Goal: Information Seeking & Learning: Stay updated

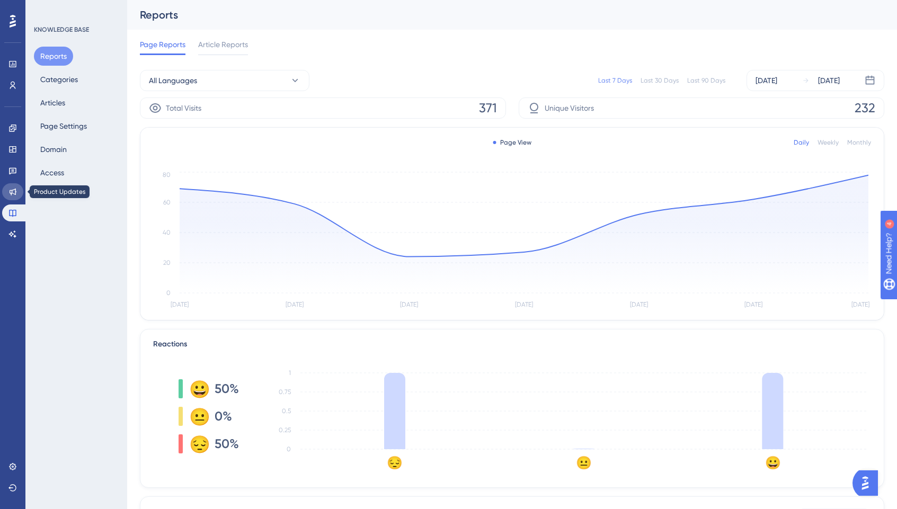
click at [17, 192] on link at bounding box center [12, 191] width 21 height 17
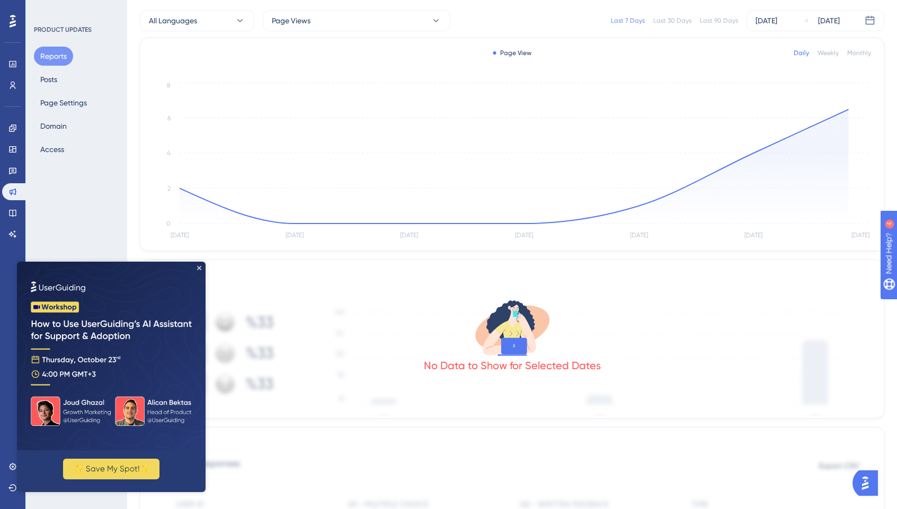
scroll to position [59, 0]
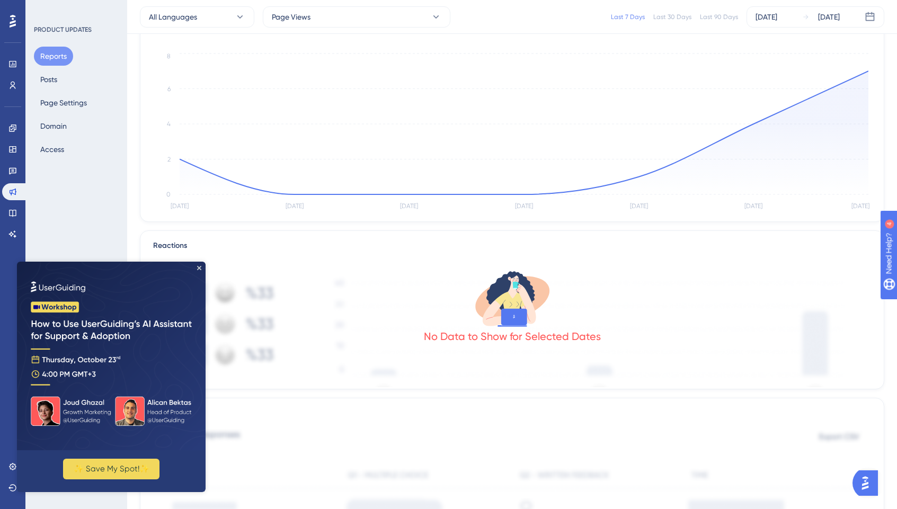
click at [201, 270] on img at bounding box center [111, 356] width 189 height 189
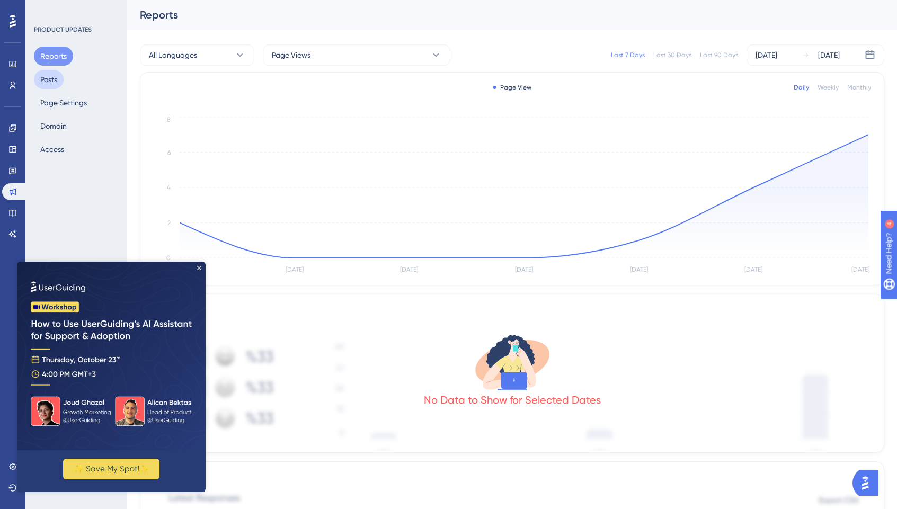
click at [54, 81] on button "Posts" at bounding box center [49, 79] width 30 height 19
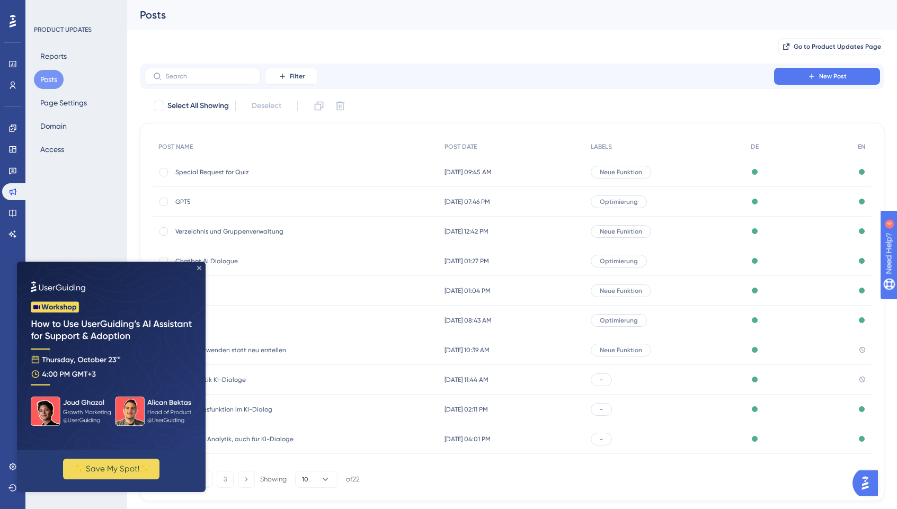
click at [200, 268] on icon "Close Preview" at bounding box center [199, 268] width 4 height 4
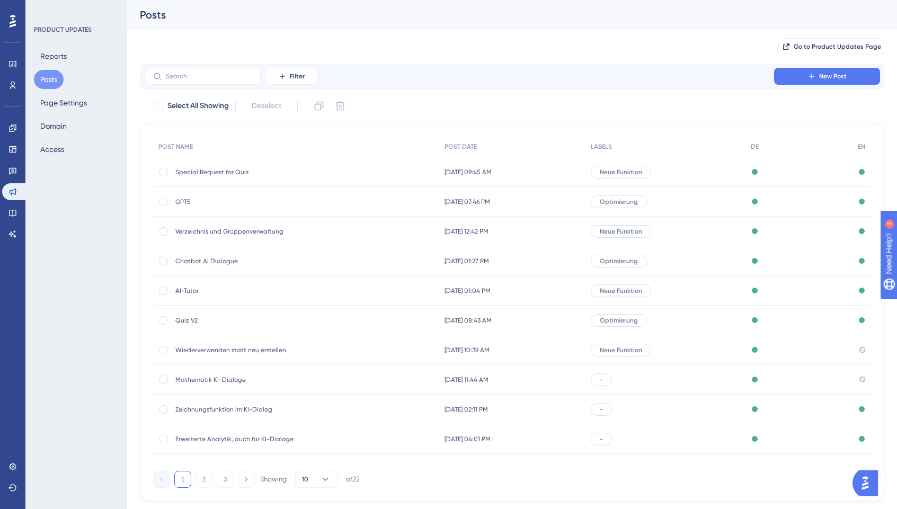
click at [222, 229] on span "Verzeichnis und Gruppenverwaltung" at bounding box center [260, 231] width 170 height 8
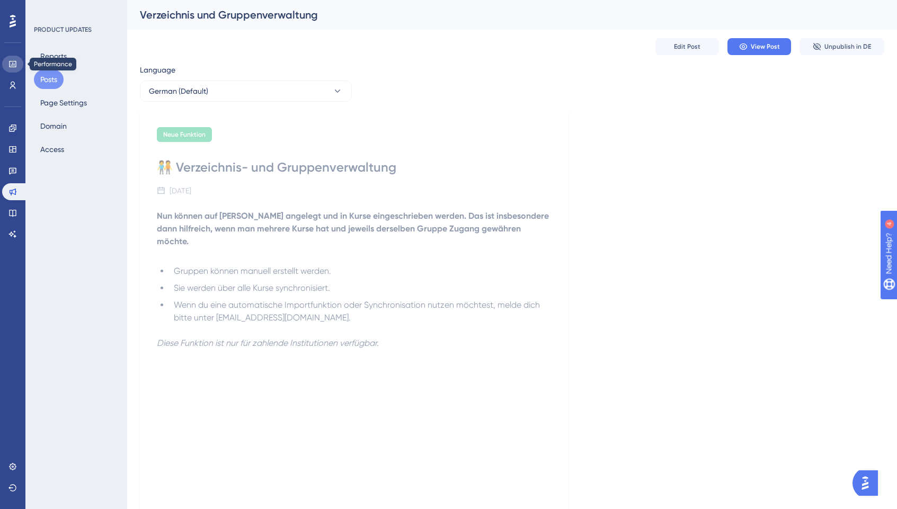
click at [10, 67] on icon at bounding box center [12, 64] width 7 height 6
